Goal: Task Accomplishment & Management: Complete application form

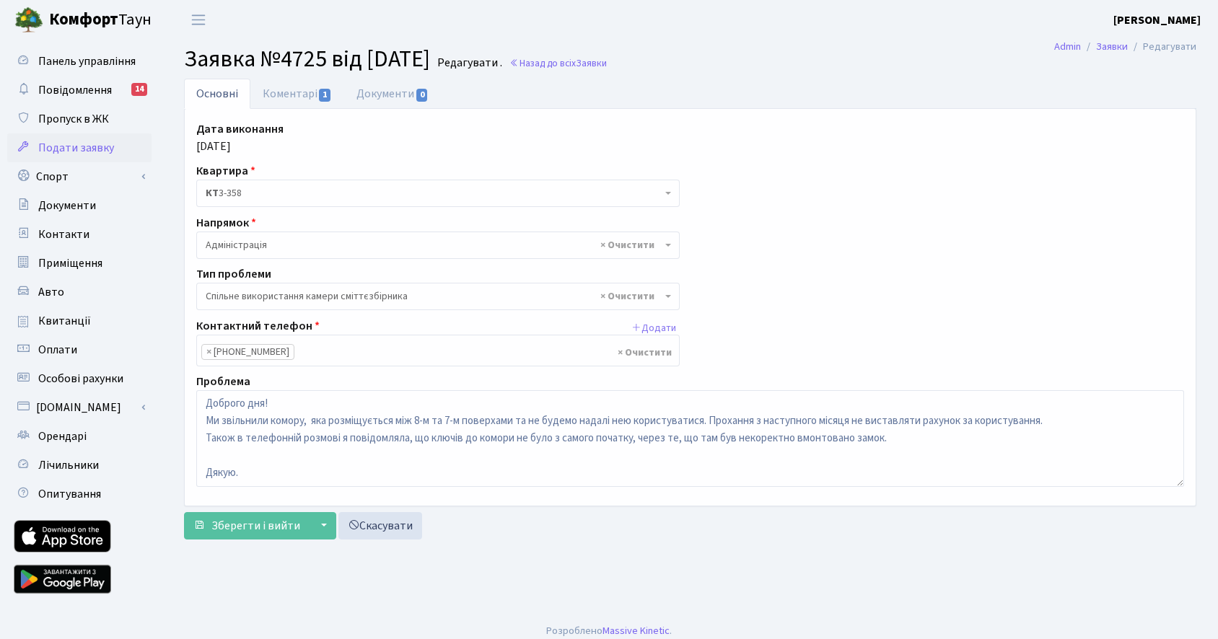
select select "34"
click at [301, 98] on link "Коментарі 1" at bounding box center [297, 94] width 94 height 30
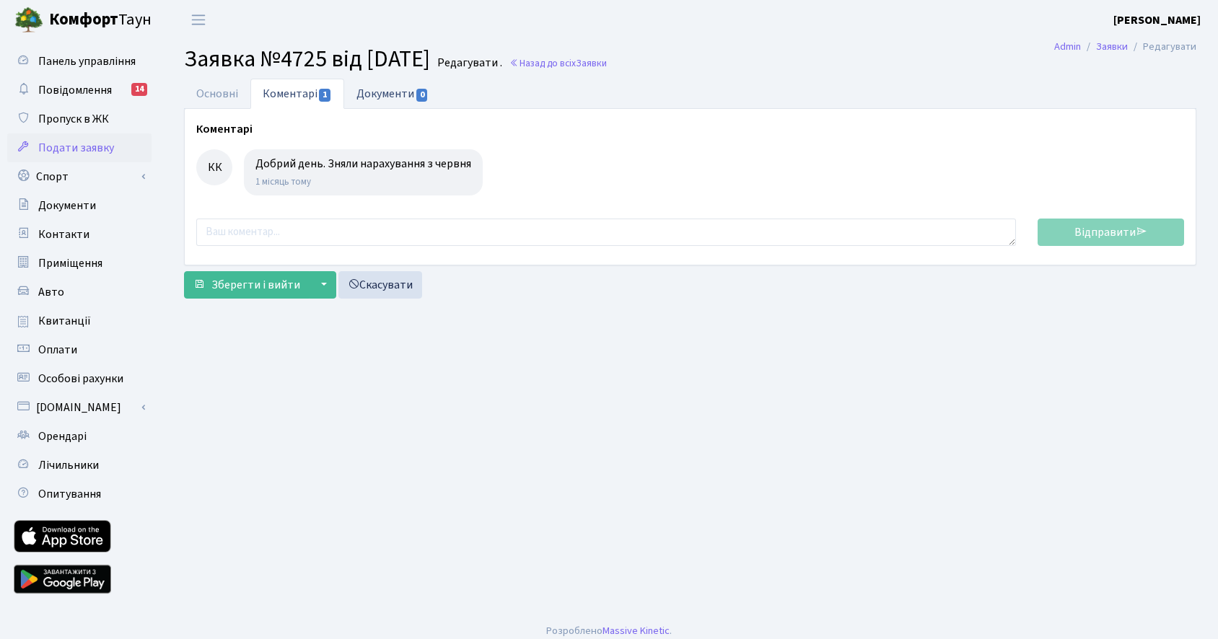
click at [373, 92] on link "Документи 0" at bounding box center [392, 94] width 97 height 30
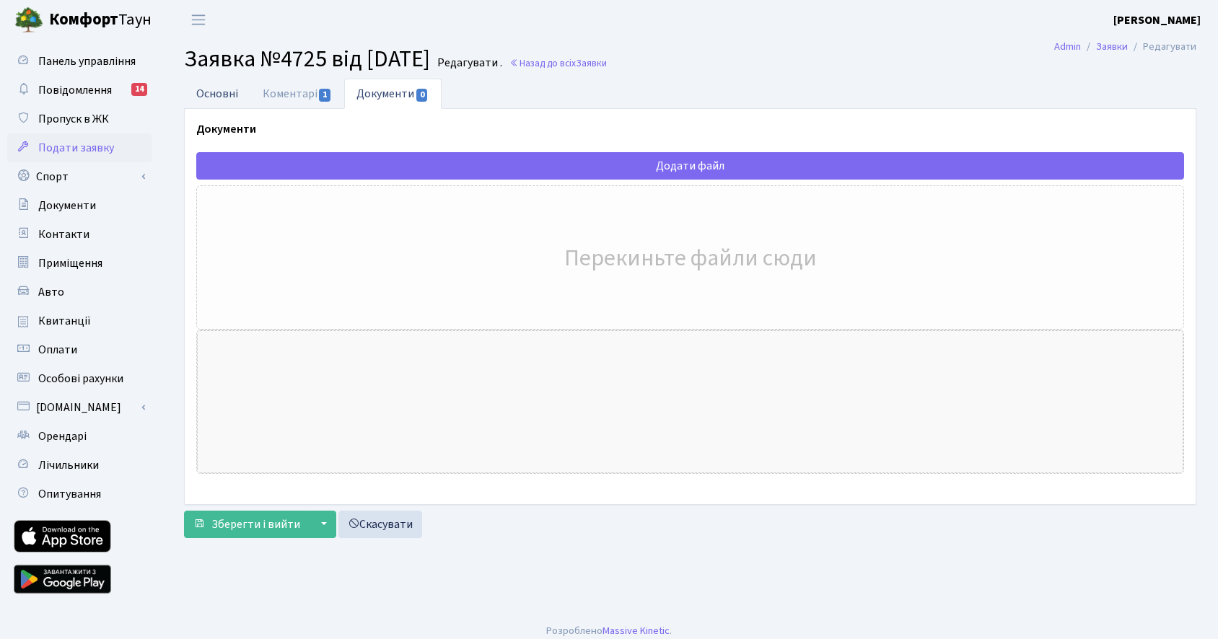
click at [237, 96] on link "Основні" at bounding box center [217, 94] width 66 height 30
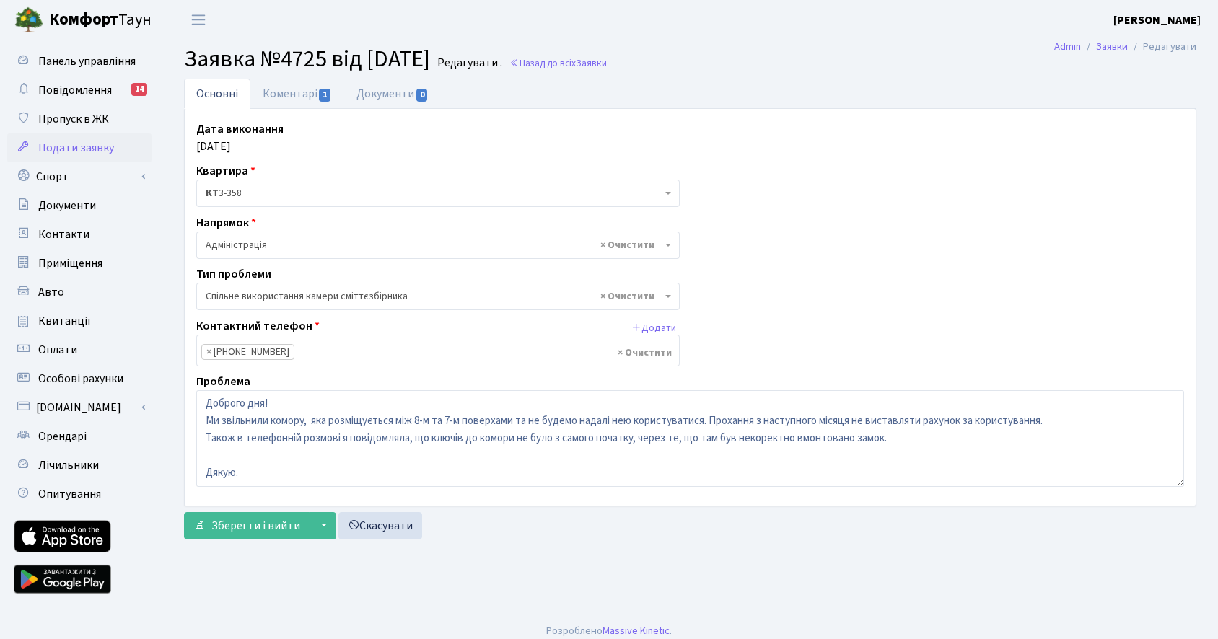
click at [71, 149] on span "Подати заявку" at bounding box center [76, 148] width 76 height 16
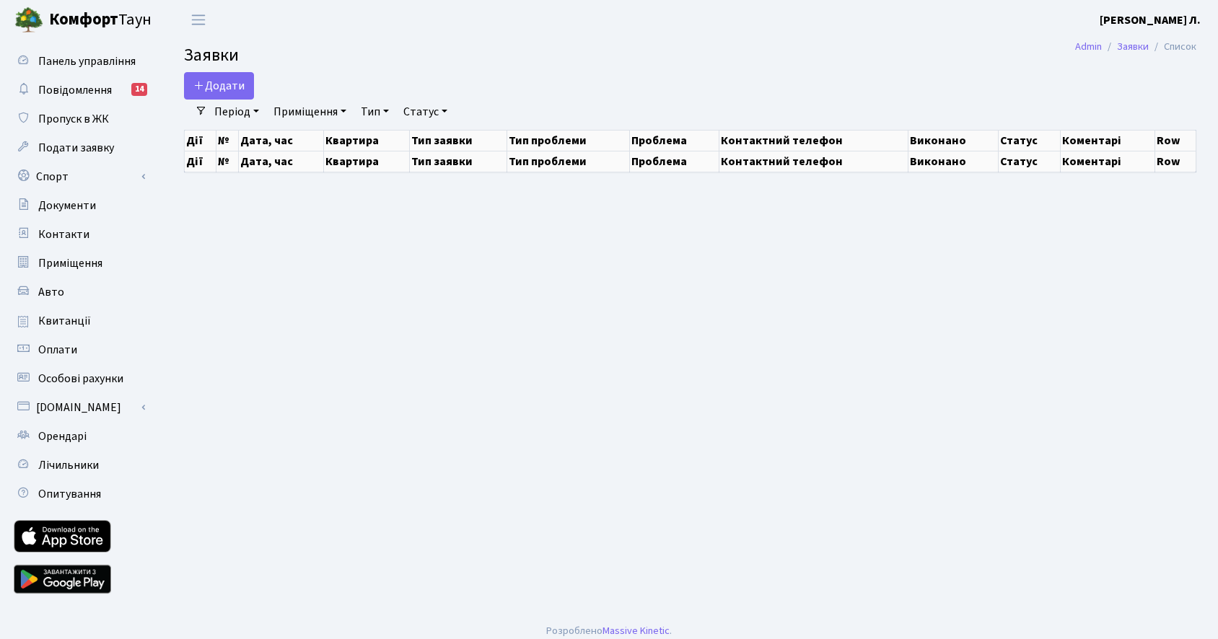
select select "25"
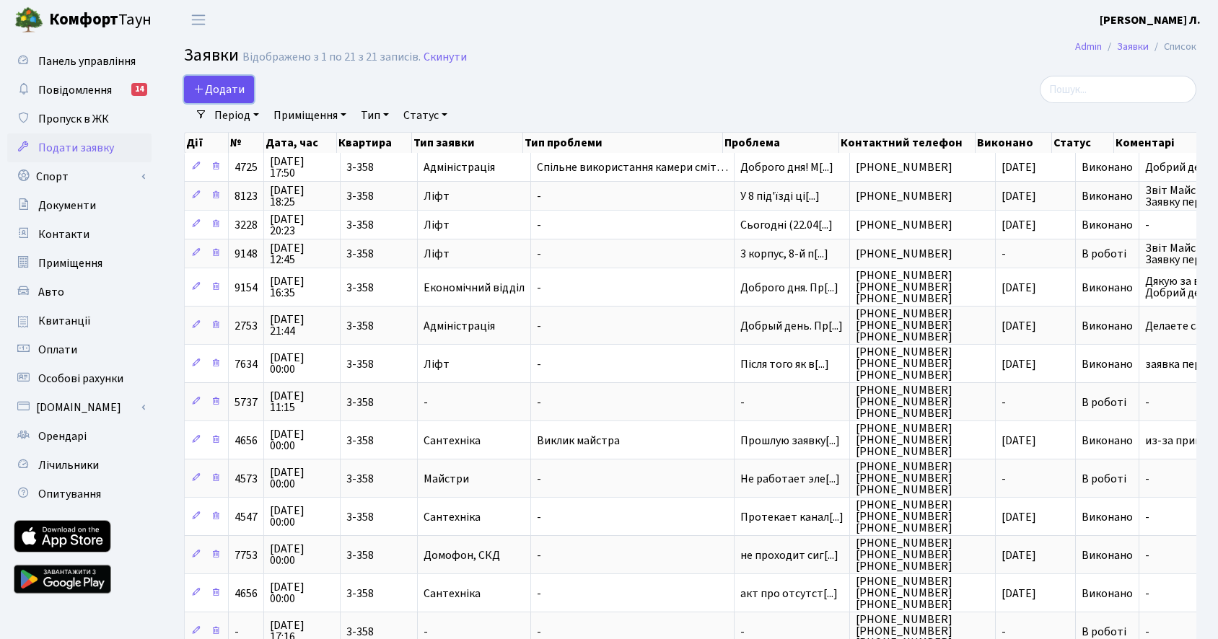
click at [238, 96] on span "Додати" at bounding box center [218, 90] width 51 height 16
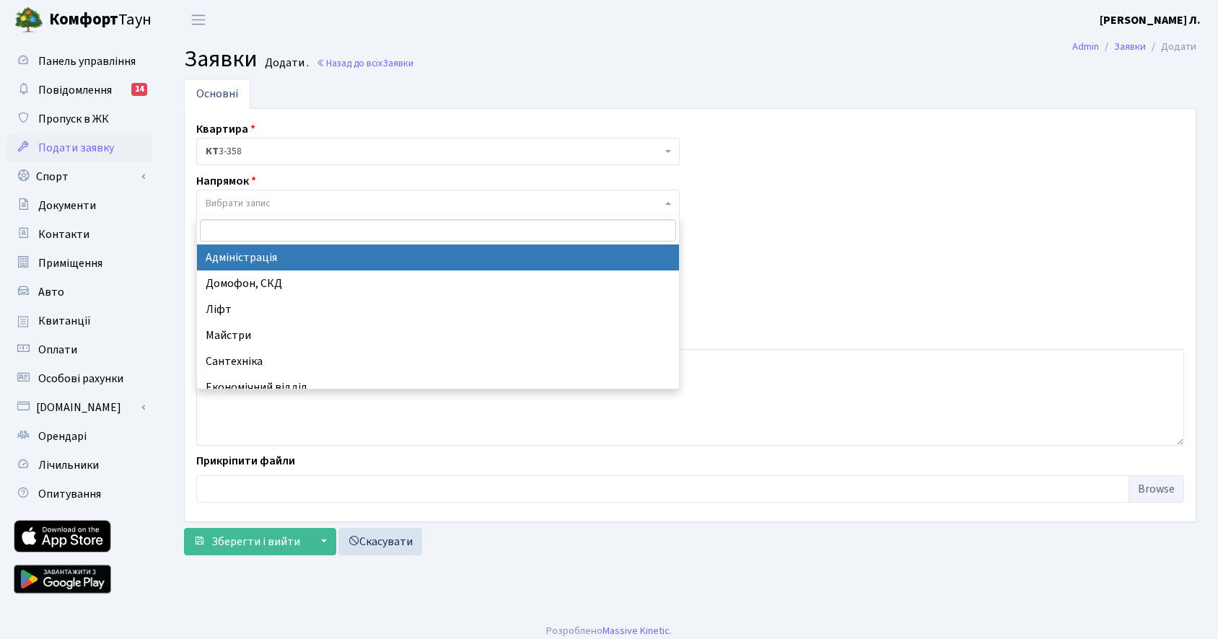
click at [328, 207] on span "Вибрати запис" at bounding box center [434, 203] width 456 height 14
select select "5"
select select
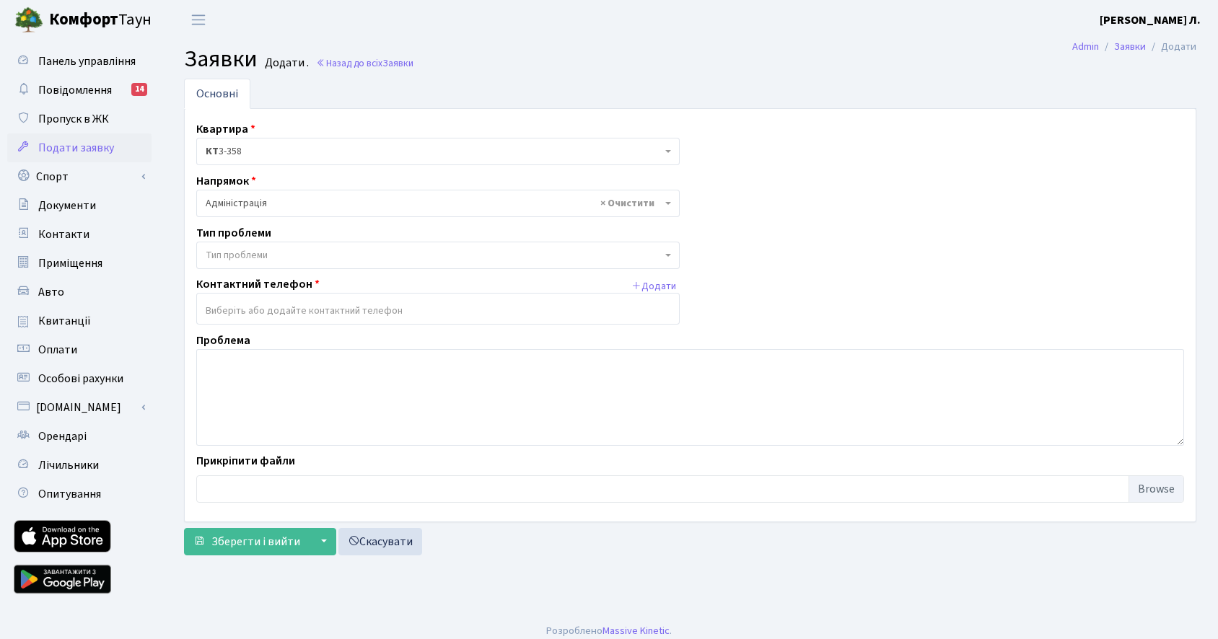
click at [274, 250] on span "Тип проблеми" at bounding box center [434, 255] width 456 height 14
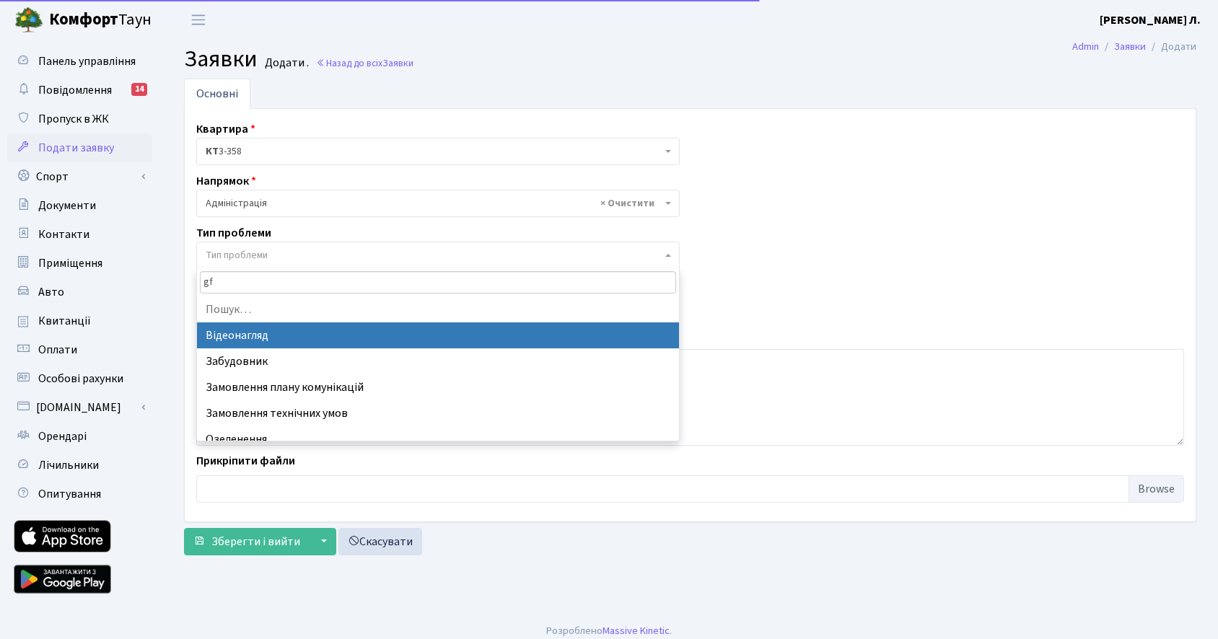
type input "g"
type input "п"
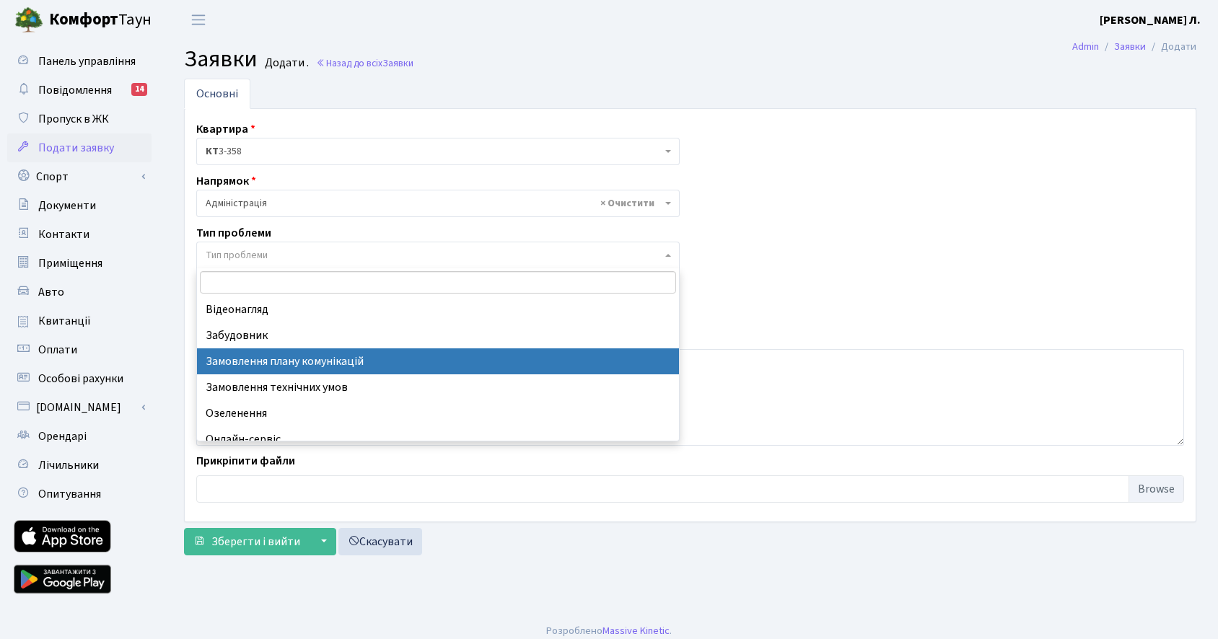
scroll to position [141, 0]
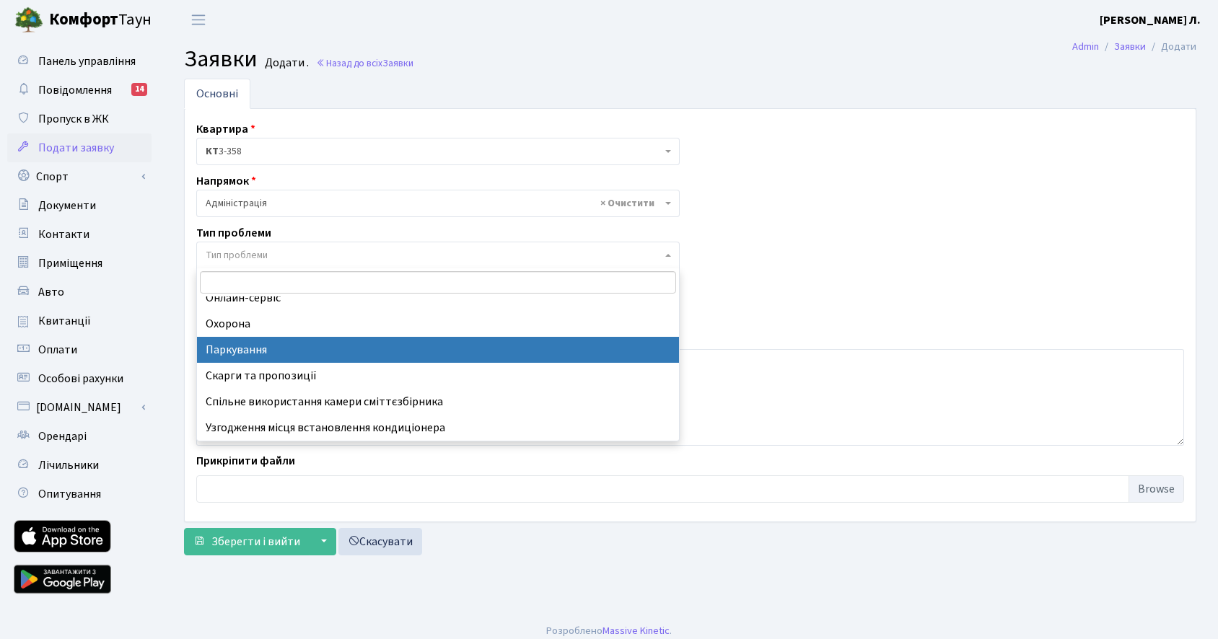
select select "66"
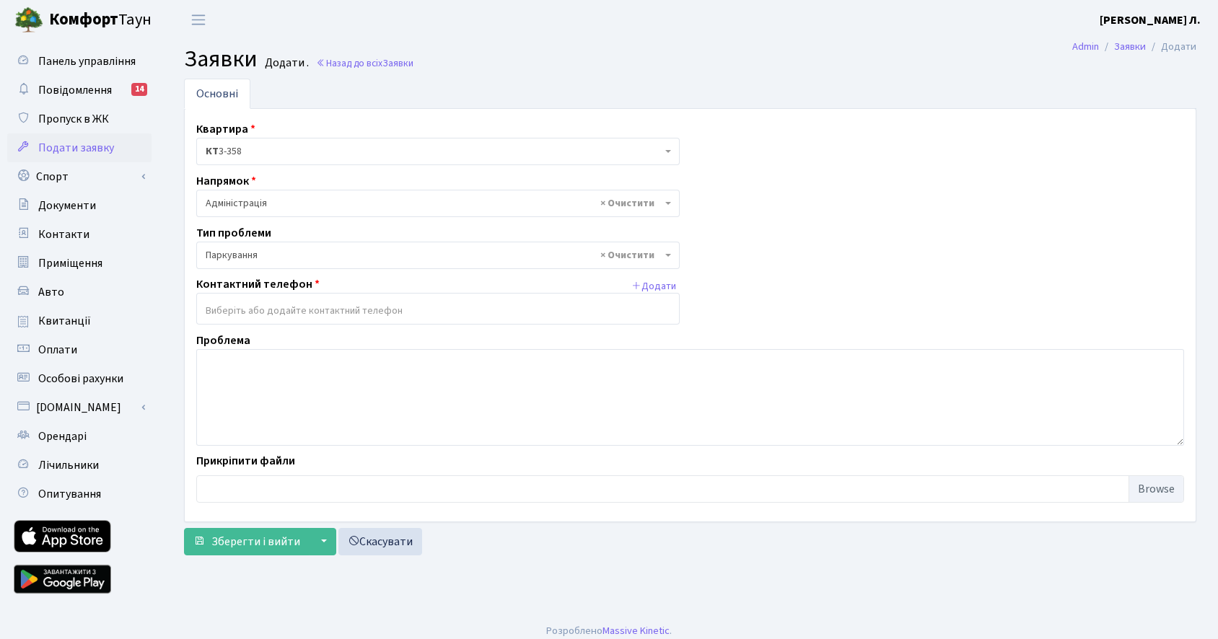
click at [288, 313] on input "search" at bounding box center [438, 311] width 482 height 26
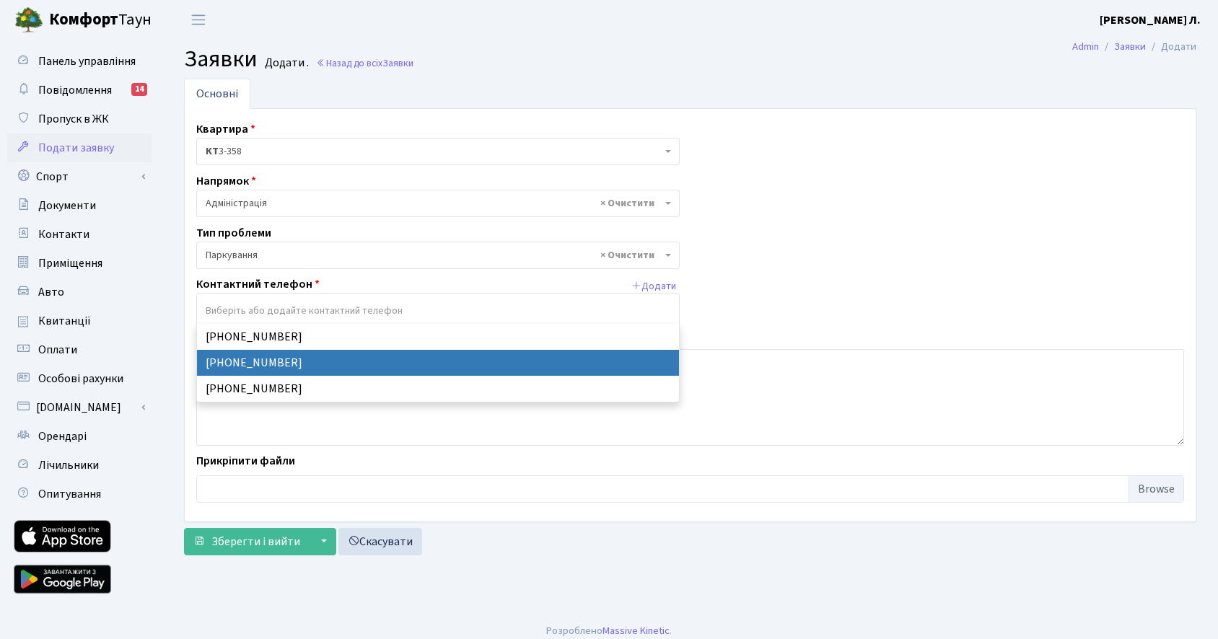
select select "30132"
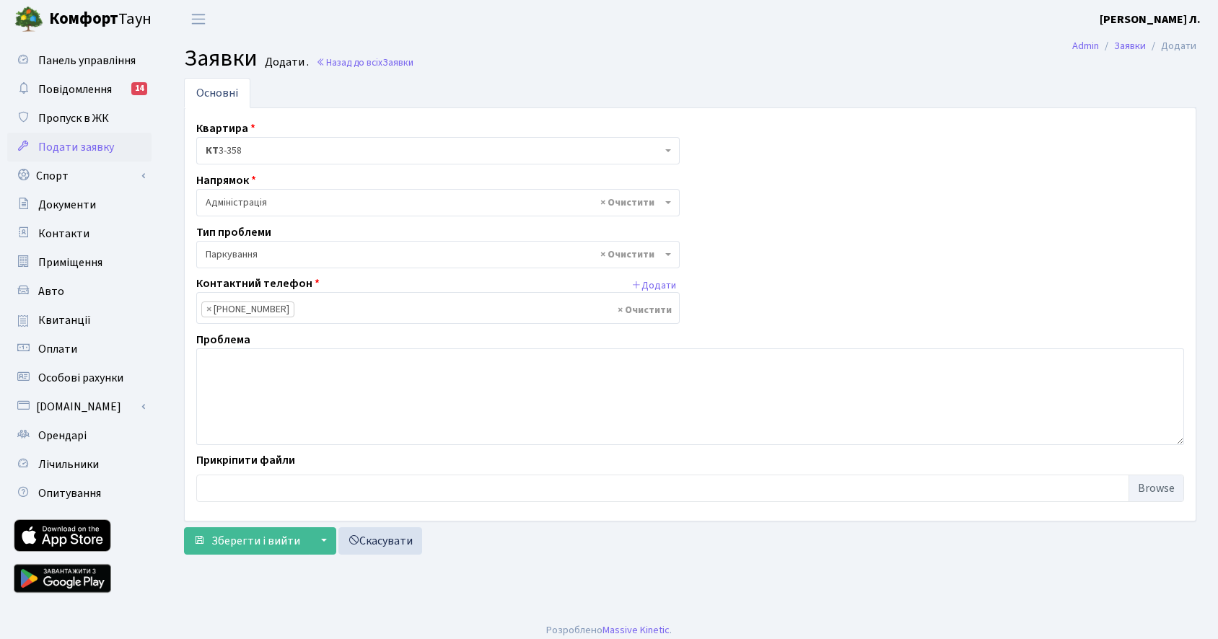
scroll to position [0, 0]
click at [301, 384] on textarea at bounding box center [690, 397] width 988 height 97
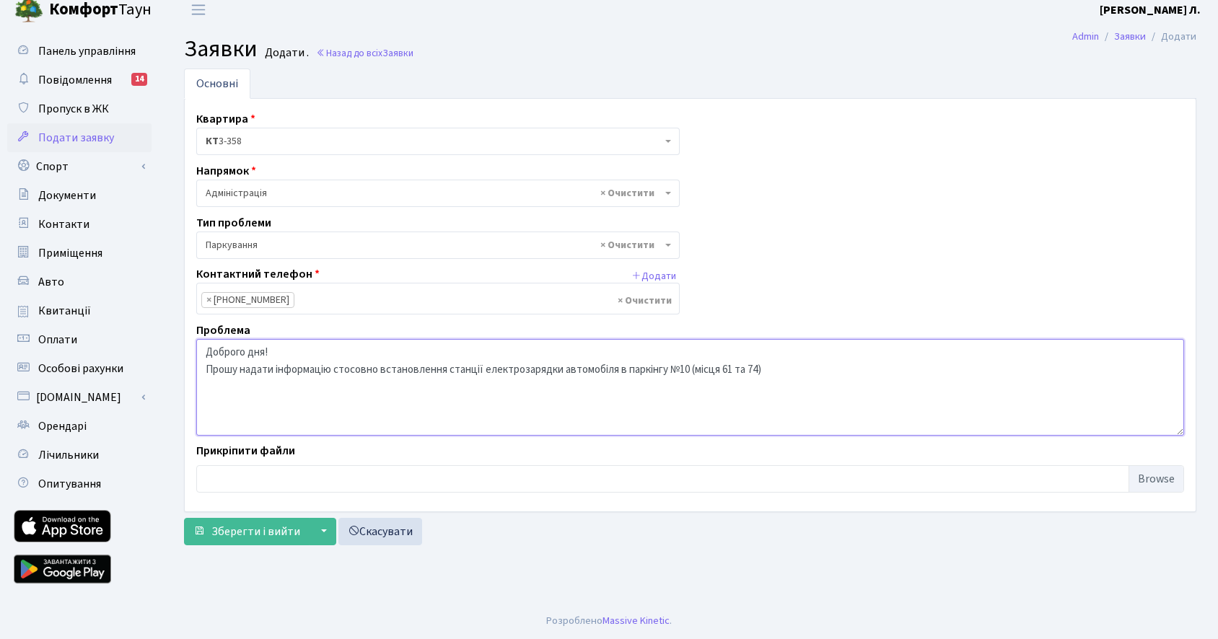
click at [452, 368] on textarea "Доброго дня! Прошу надати інформацію стосовно встановлення станції електрозаряд…" at bounding box center [690, 387] width 988 height 97
click at [566, 368] on textarea "Доброго дня! Прошу надати інформацію стосовно встановлення "станції електрозаря…" at bounding box center [690, 387] width 988 height 97
click at [801, 374] on textarea "Доброго дня! Прошу надати інформацію стосовно встановлення "станції електрозаря…" at bounding box center [690, 387] width 988 height 97
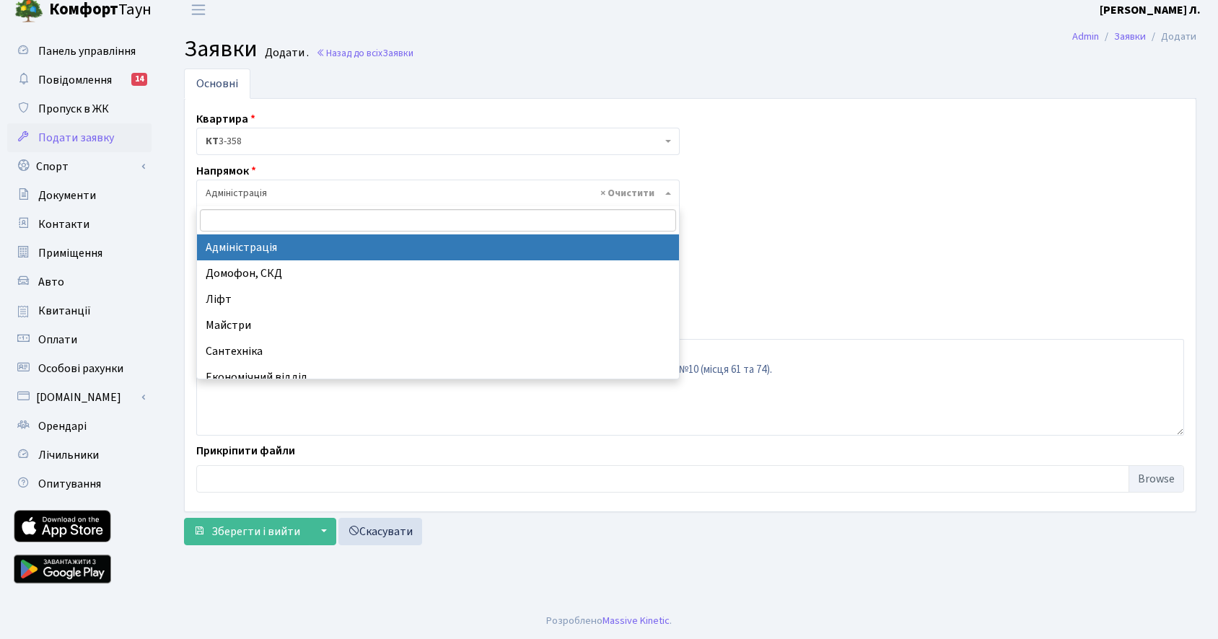
click at [343, 194] on span "× Адміністрація" at bounding box center [434, 193] width 456 height 14
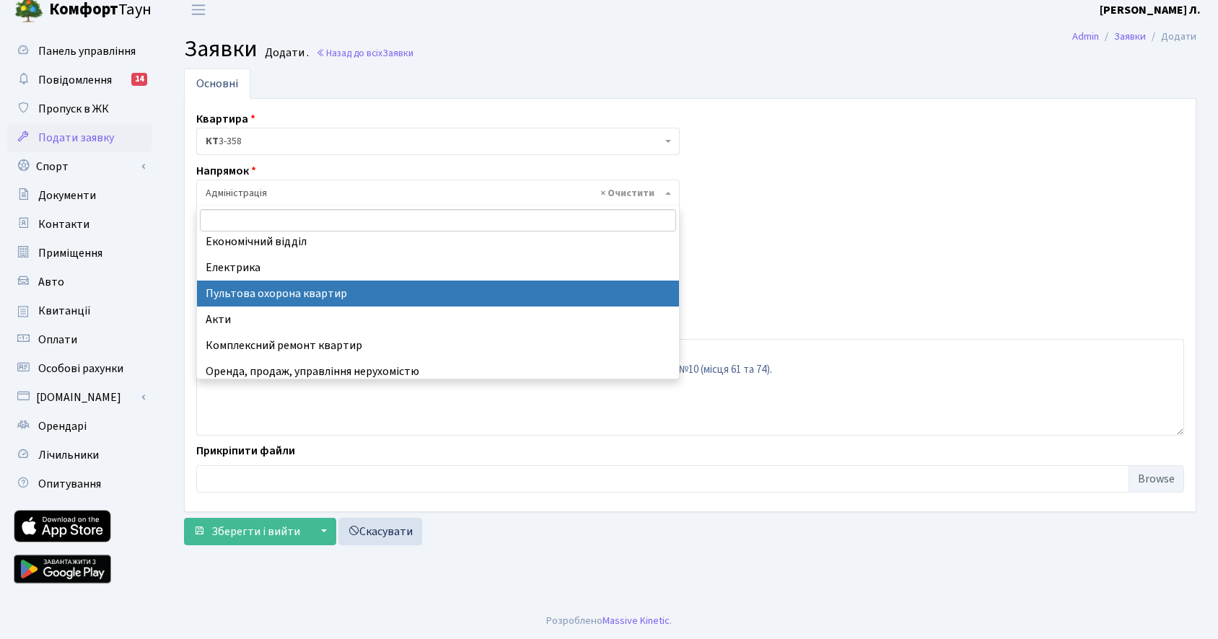
scroll to position [167, 0]
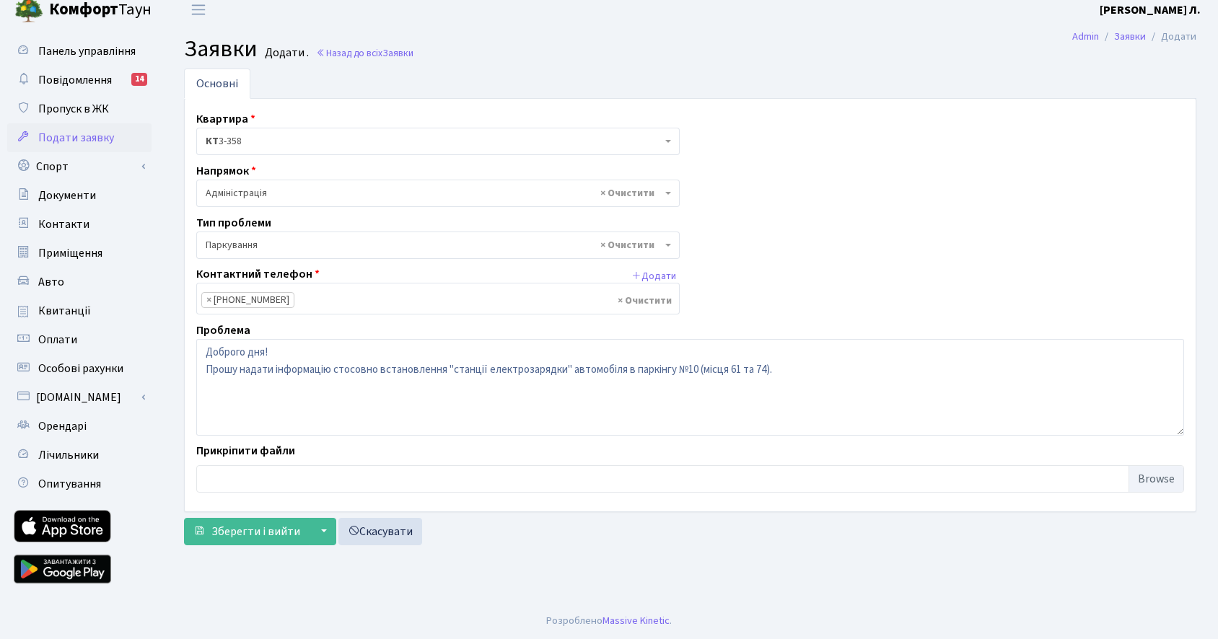
click at [815, 262] on div "Квартира <b>КТ</b>&nbsp;&nbsp;&nbsp;&nbsp;3-358 КТ 3-358 Напрямок - Адміністрац…" at bounding box center [690, 305] width 1010 height 390
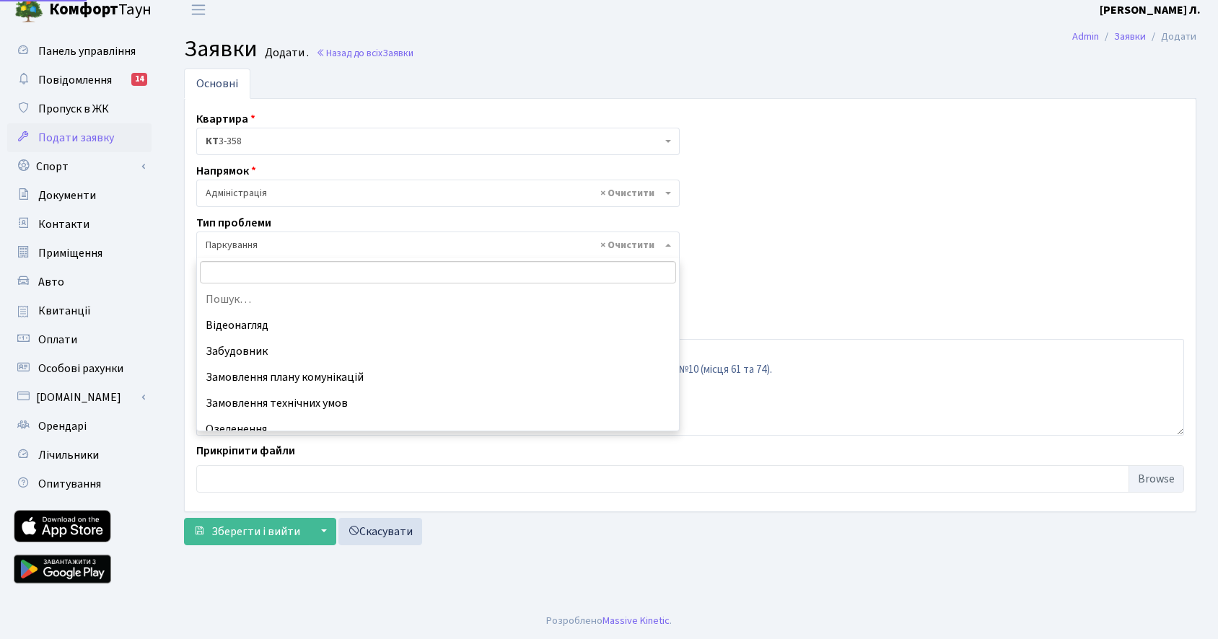
click at [347, 240] on span "× Паркування" at bounding box center [434, 245] width 456 height 14
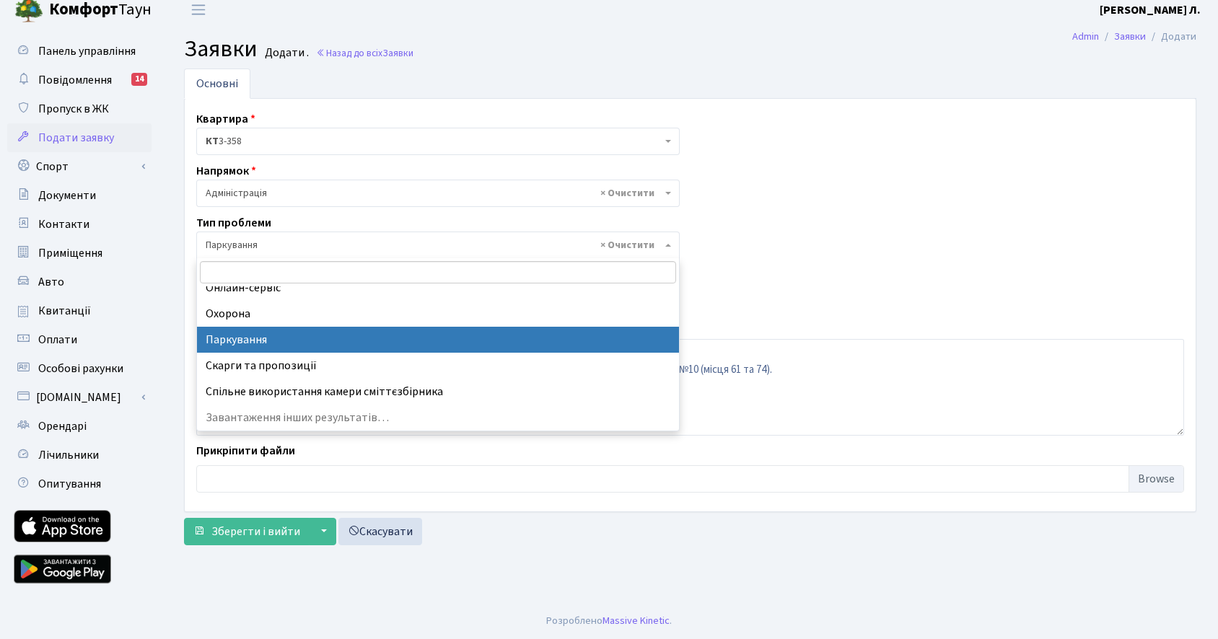
scroll to position [141, 0]
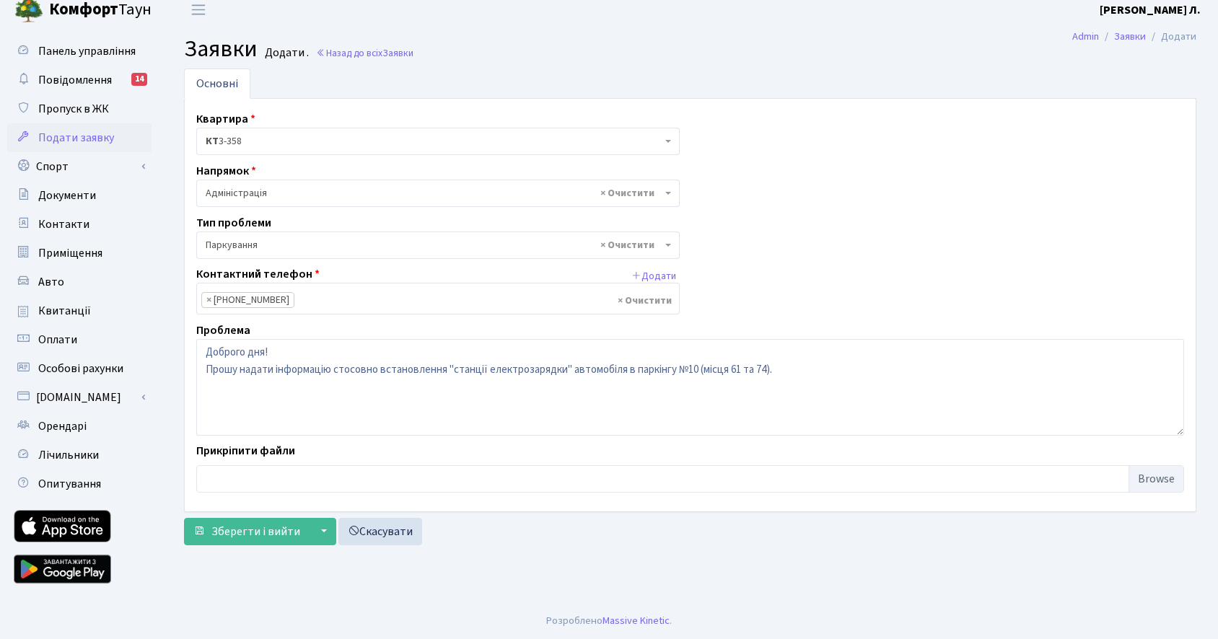
click at [867, 281] on div "Квартира <b>КТ</b>&nbsp;&nbsp;&nbsp;&nbsp;3-358 КТ 3-358 Напрямок - Адміністрац…" at bounding box center [690, 305] width 1010 height 390
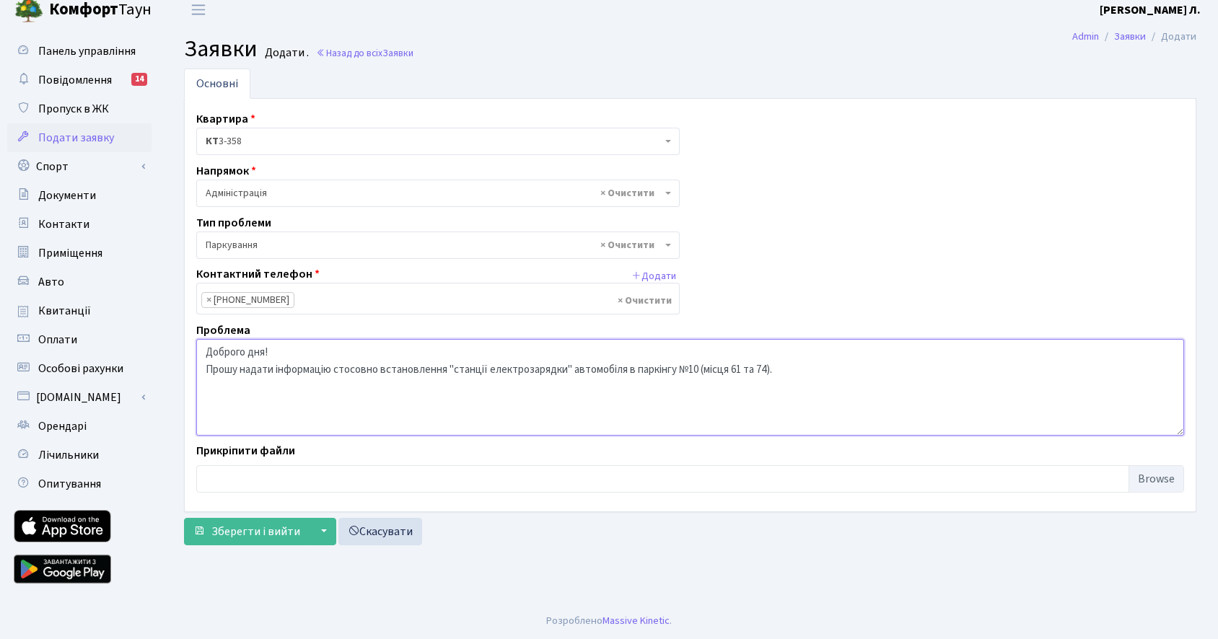
click at [702, 366] on textarea "Доброго дня! Прошу надати інформацію стосовно встановлення "станції електрозаря…" at bounding box center [690, 387] width 988 height 97
type textarea "Доброго дня! Прошу надати інформацію стосовно встановлення "станції електрозаря…"
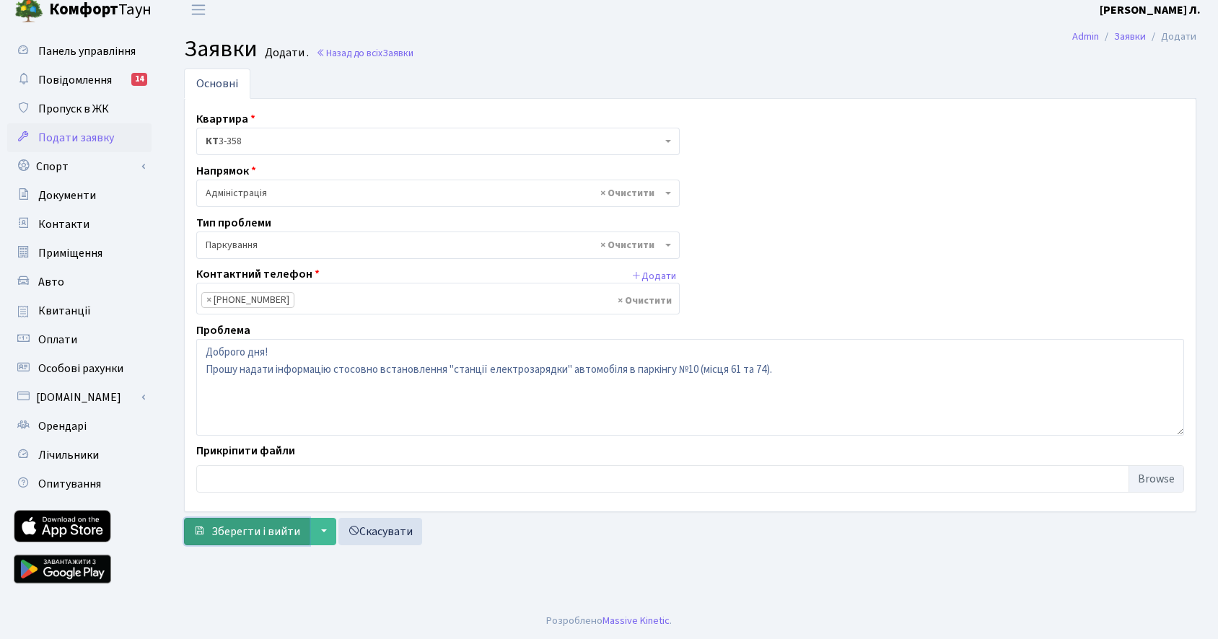
click at [241, 525] on span "Зберегти і вийти" at bounding box center [255, 532] width 89 height 16
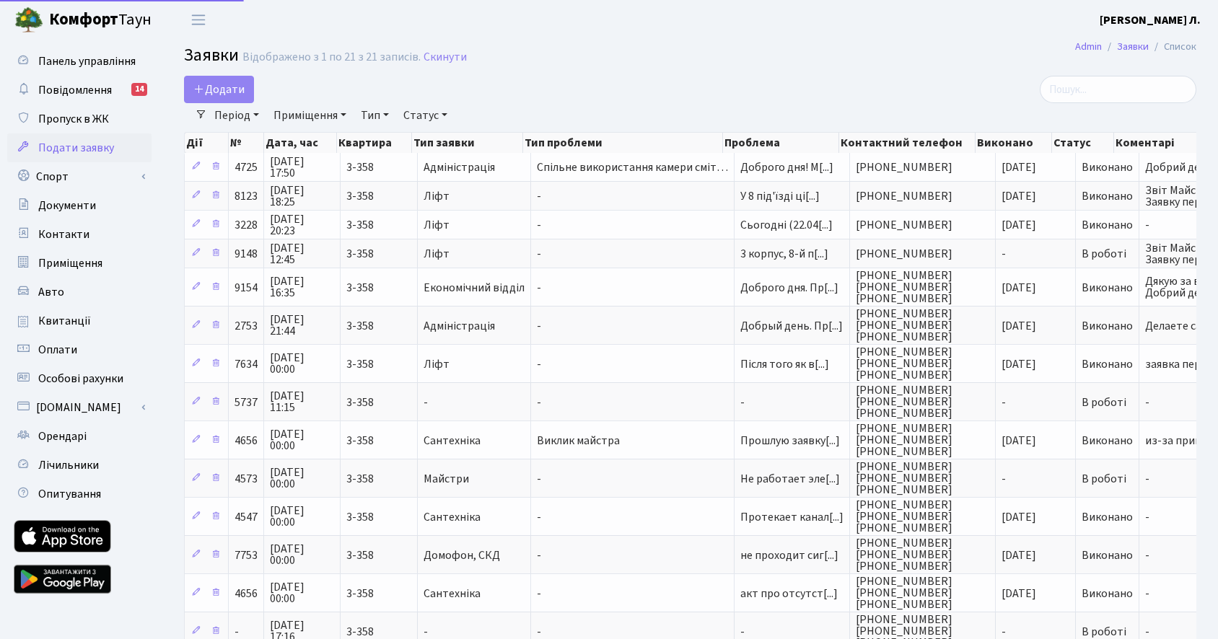
select select "25"
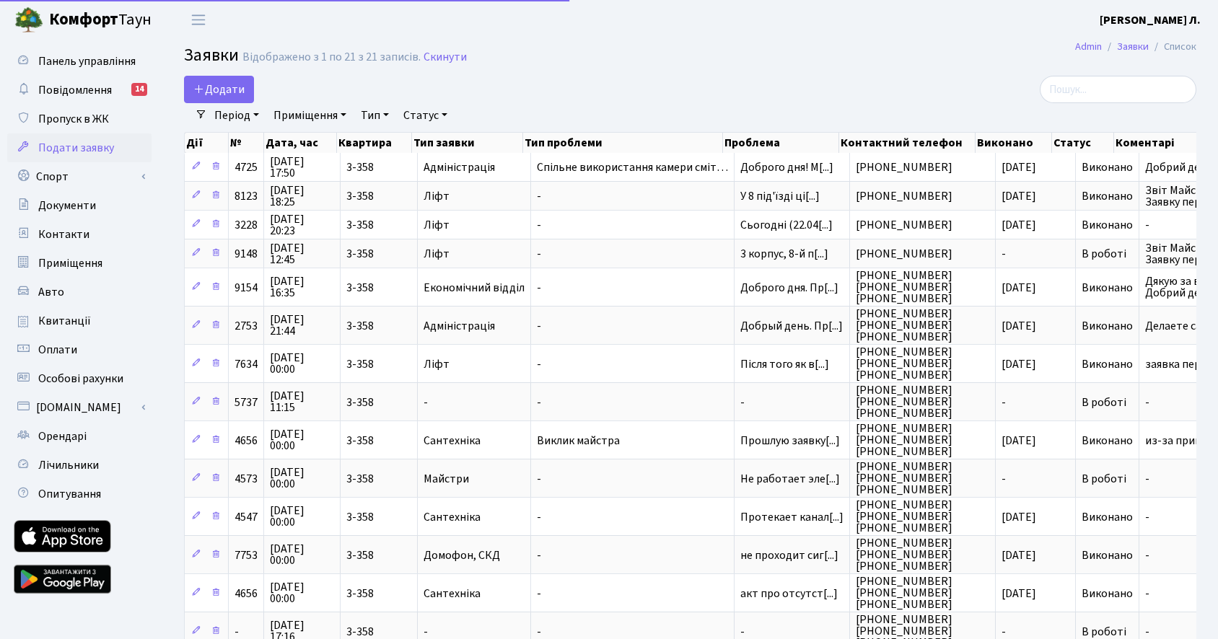
click at [67, 538] on link at bounding box center [62, 536] width 97 height 32
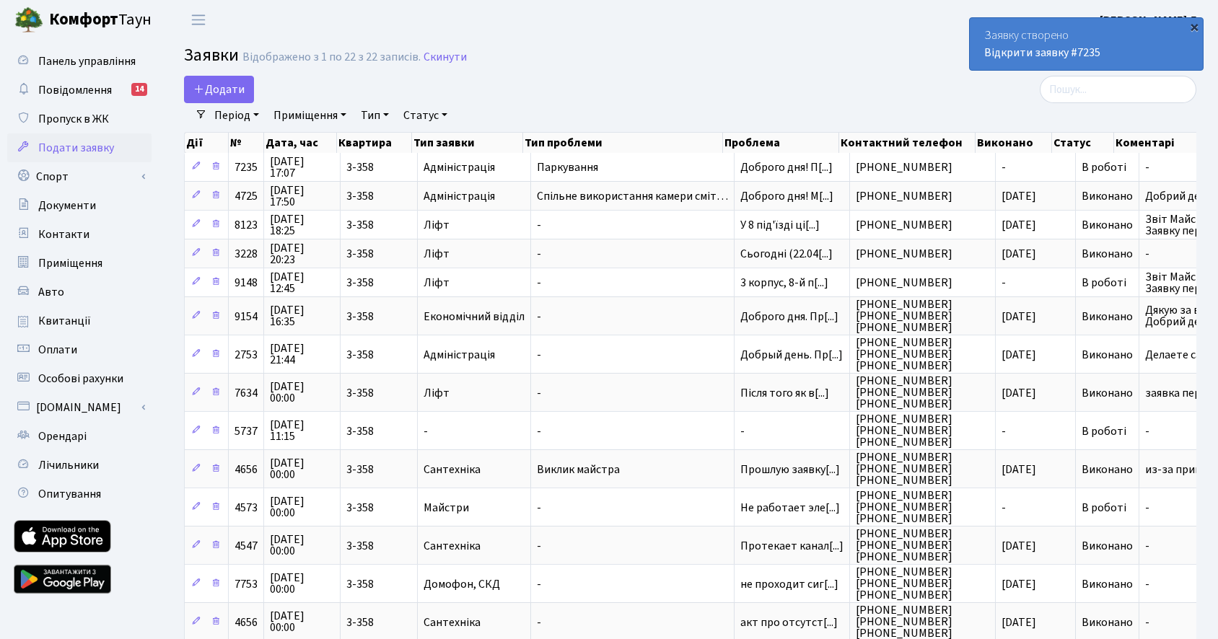
click at [1197, 27] on div "×" at bounding box center [1194, 26] width 14 height 14
